Goal: Find specific page/section: Find specific page/section

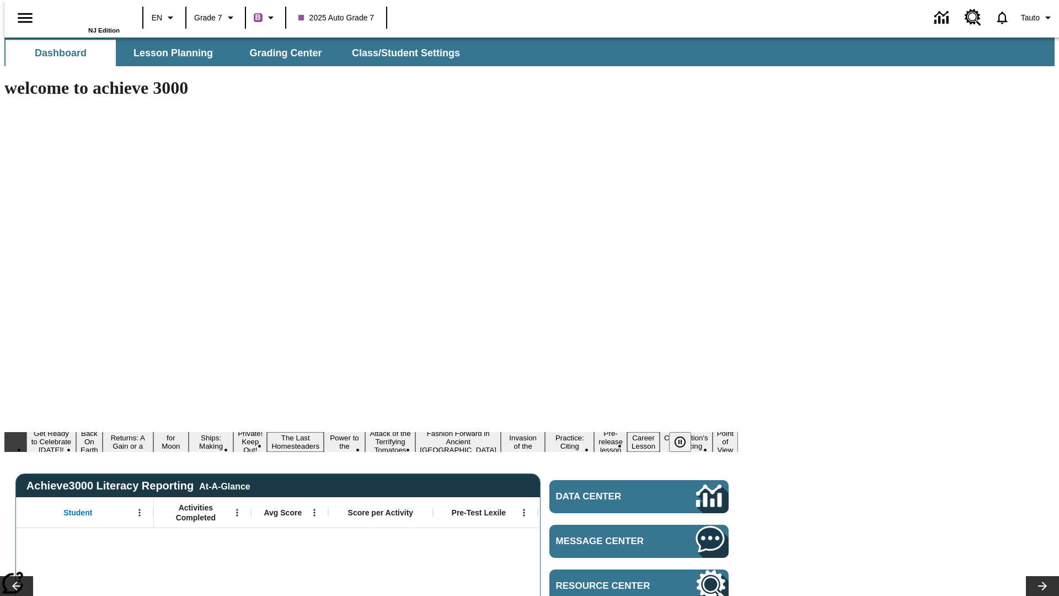
type input "-1"
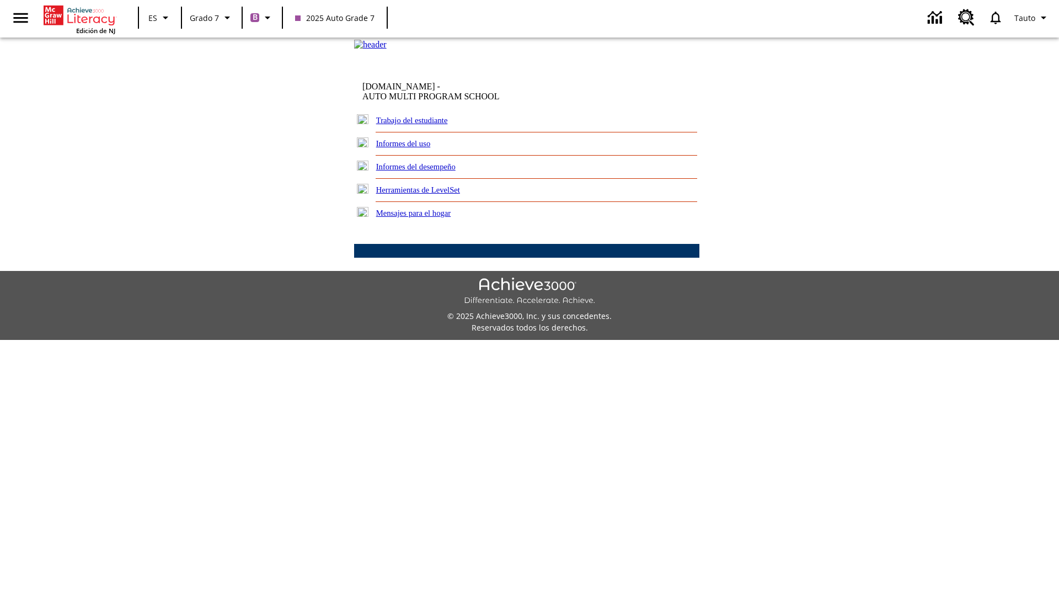
click at [425, 125] on link "Trabajo del estudiante" at bounding box center [412, 120] width 72 height 9
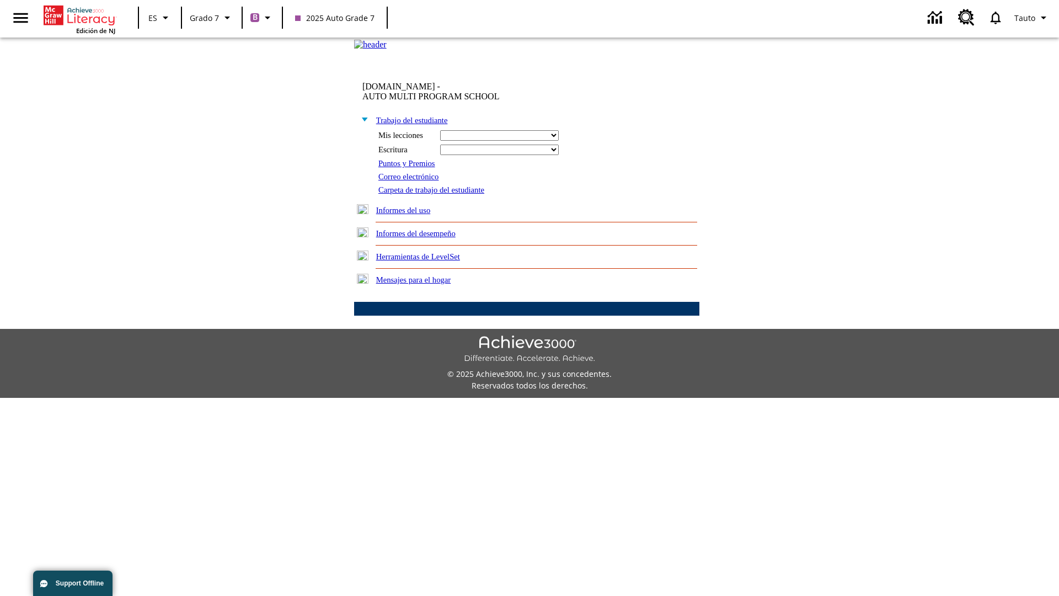
click at [412, 181] on link "Correo electrónico" at bounding box center [408, 176] width 60 height 9
